Goal: Navigation & Orientation: Find specific page/section

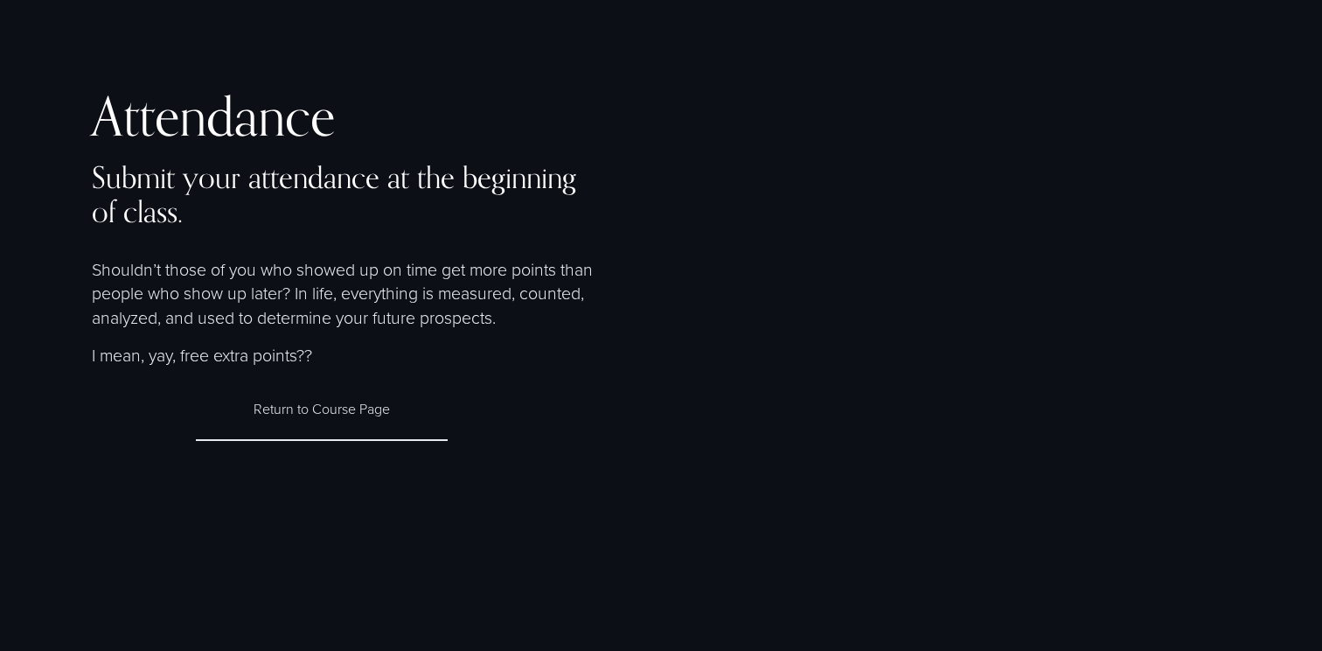
click at [345, 415] on link "Return to Course Page" at bounding box center [321, 409] width 251 height 63
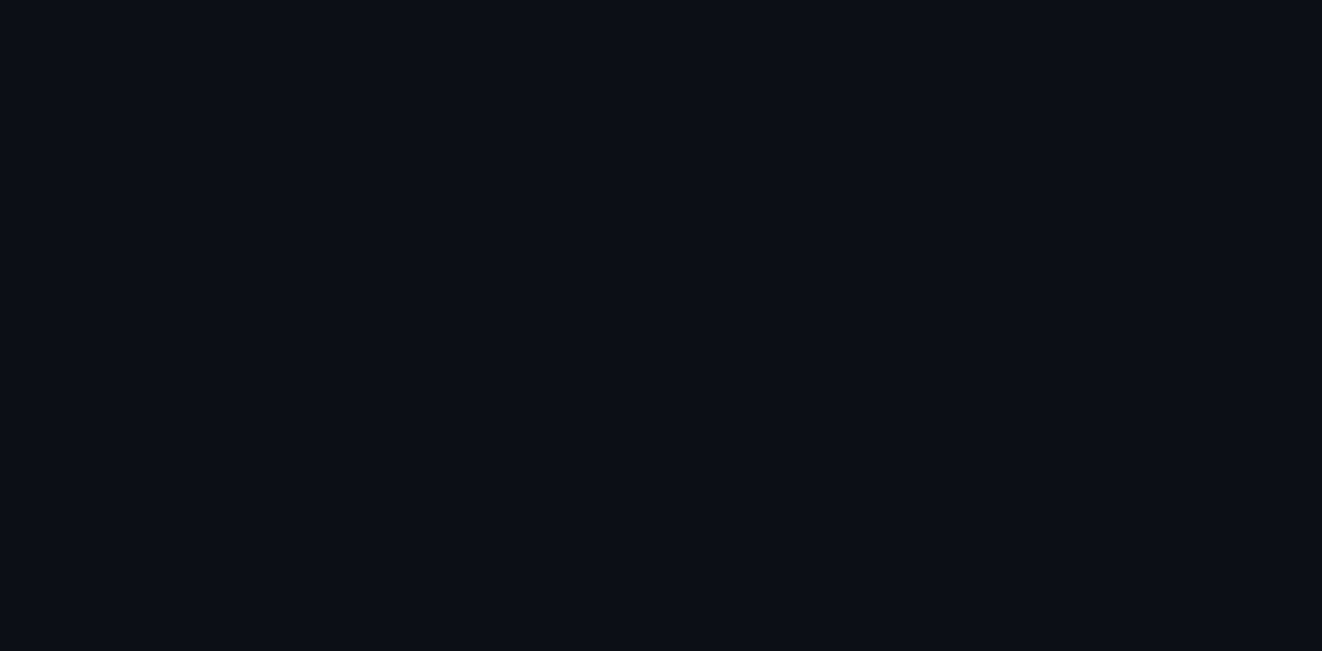
scroll to position [1110, 0]
